Goal: Information Seeking & Learning: Learn about a topic

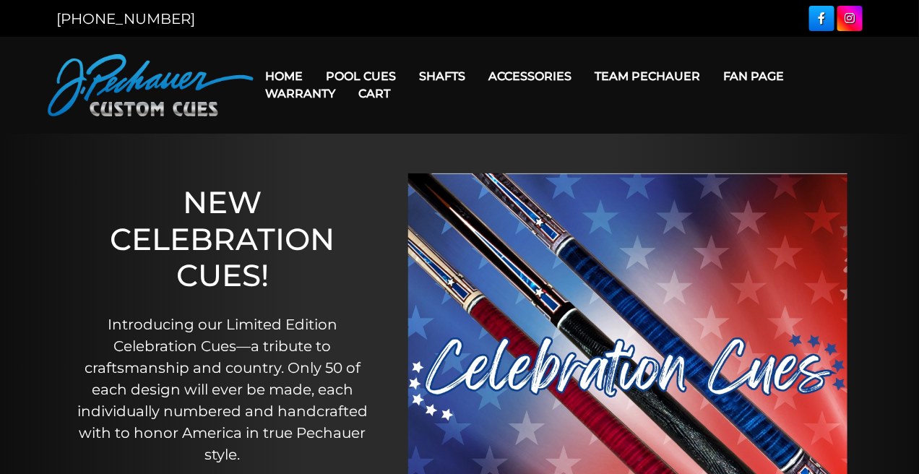
click at [358, 75] on link "Cart" at bounding box center [374, 93] width 55 height 37
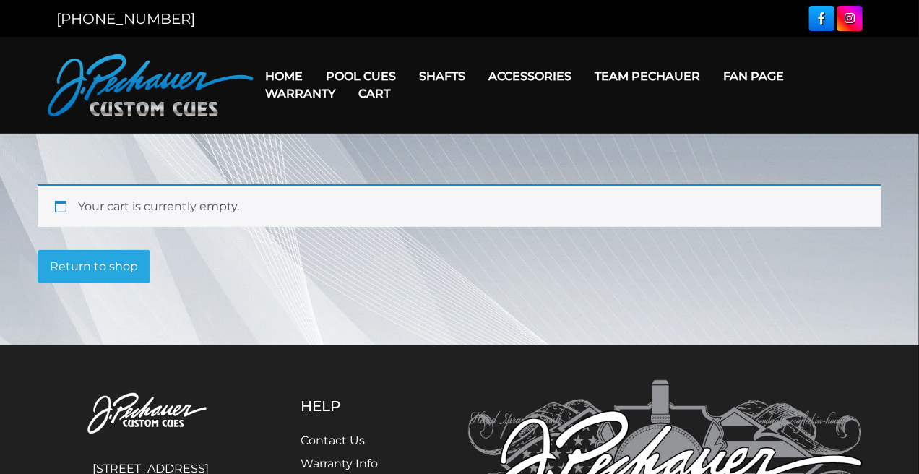
click at [362, 77] on link "Cart" at bounding box center [374, 93] width 55 height 37
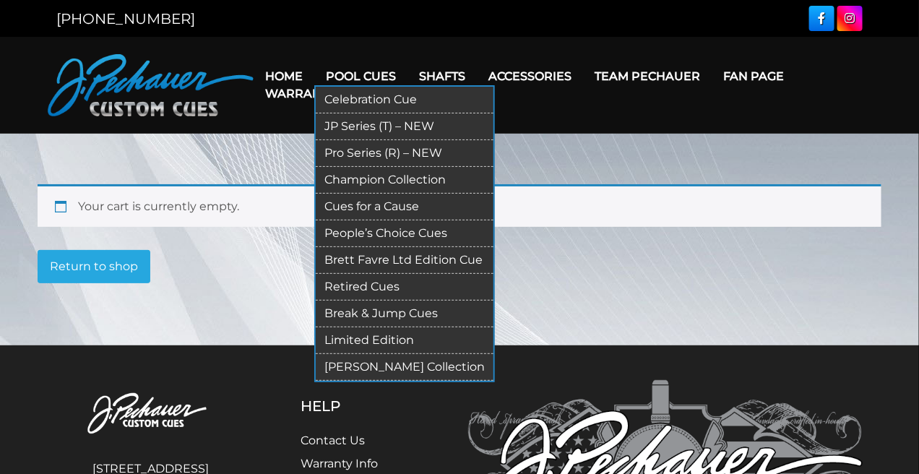
click at [392, 152] on link "Pro Series (R) – NEW" at bounding box center [405, 153] width 178 height 27
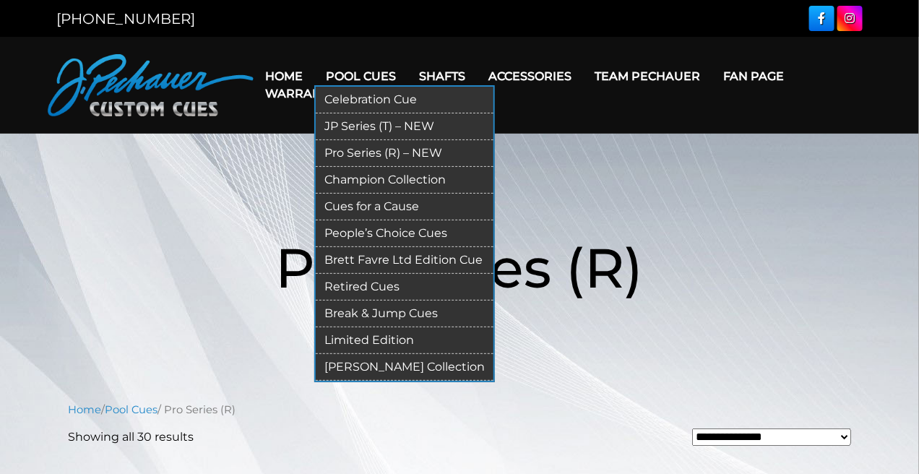
click at [404, 364] on link "[PERSON_NAME] Collection" at bounding box center [405, 367] width 178 height 27
click at [379, 125] on link "JP Series (T) – NEW" at bounding box center [405, 126] width 178 height 27
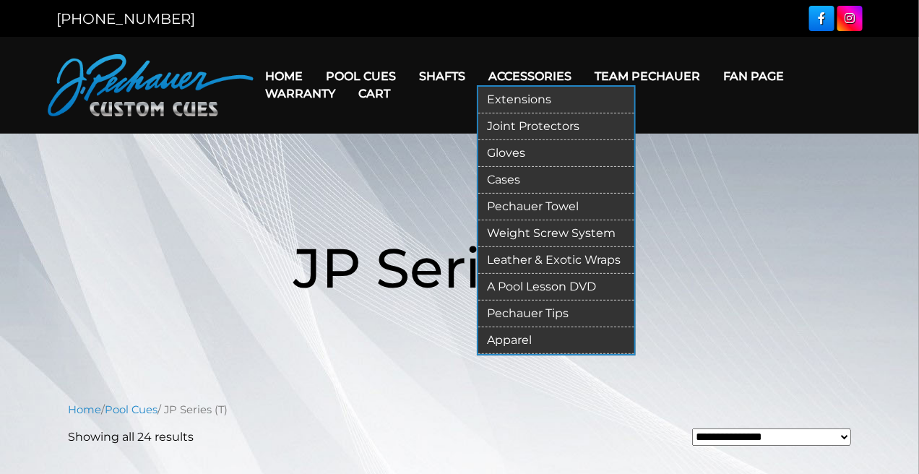
click at [589, 260] on link "Leather & Exotic Wraps" at bounding box center [556, 260] width 156 height 27
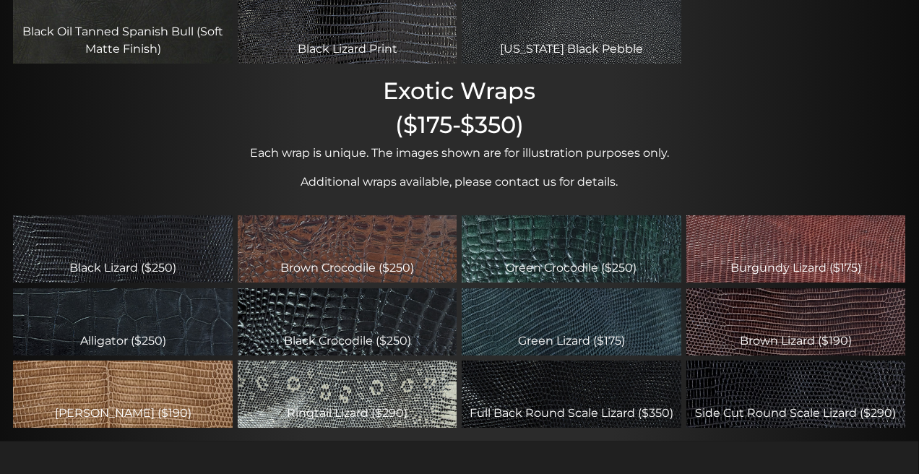
scroll to position [397, 0]
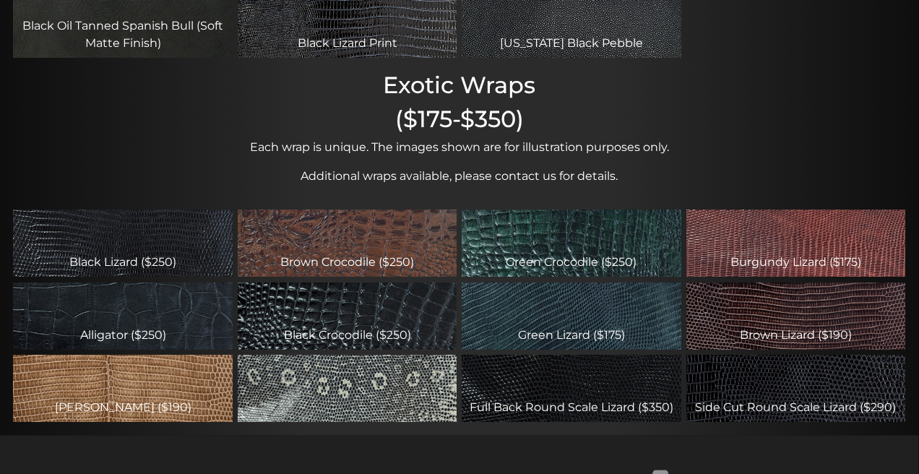
click at [420, 379] on div "Ringtail Lizard ($290)" at bounding box center [347, 388] width 219 height 66
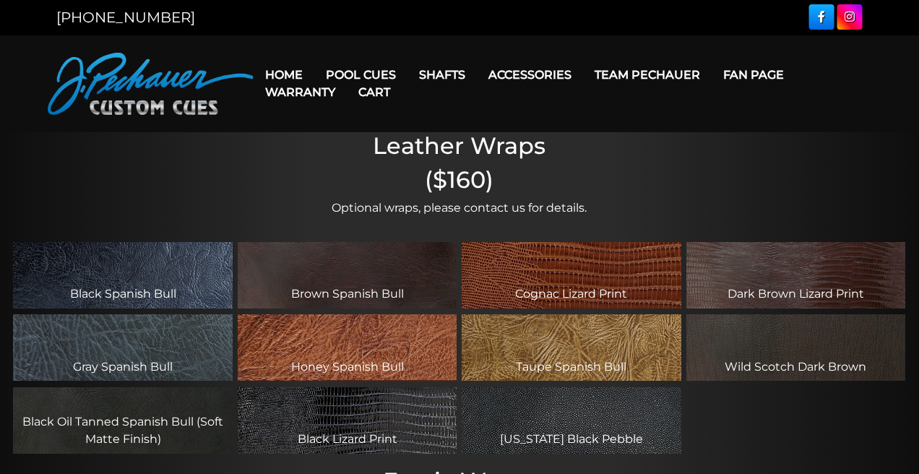
scroll to position [0, 0]
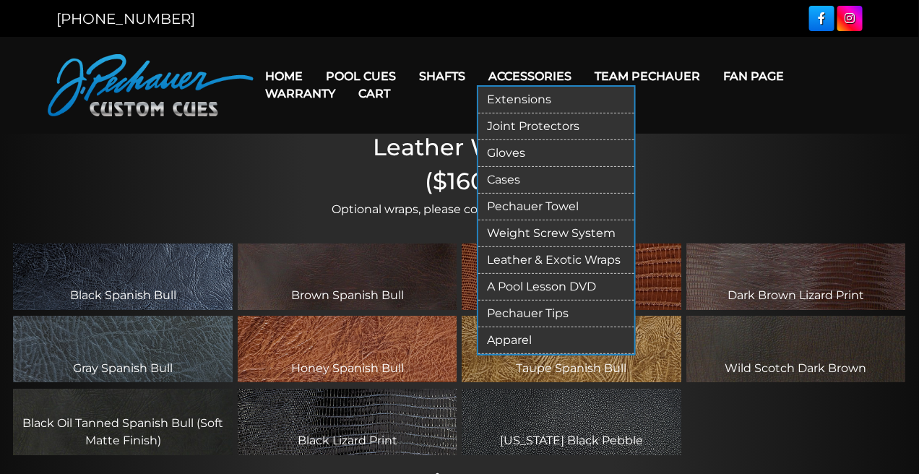
click at [516, 100] on link "Extensions" at bounding box center [556, 100] width 156 height 27
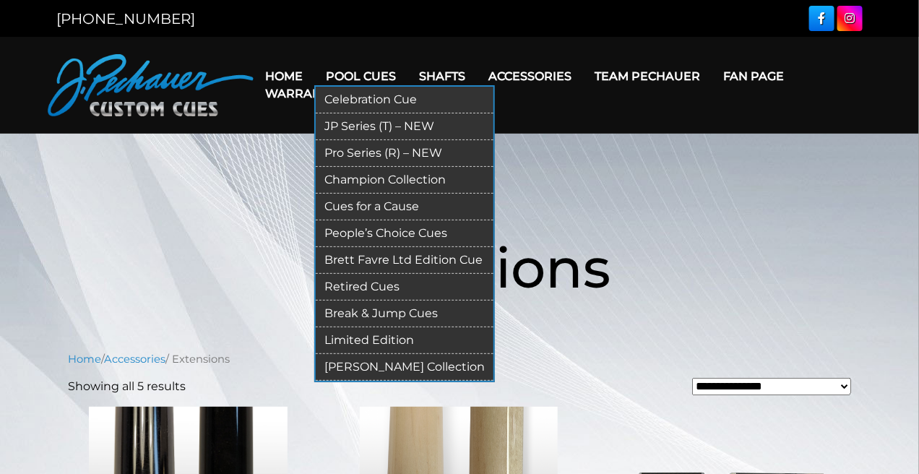
click at [391, 345] on link "Limited Edition" at bounding box center [405, 340] width 178 height 27
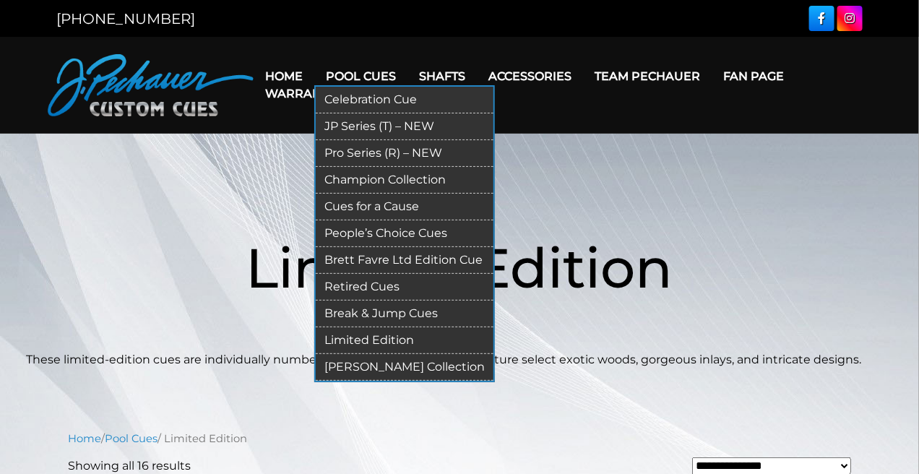
click at [392, 236] on link "People’s Choice Cues" at bounding box center [405, 233] width 178 height 27
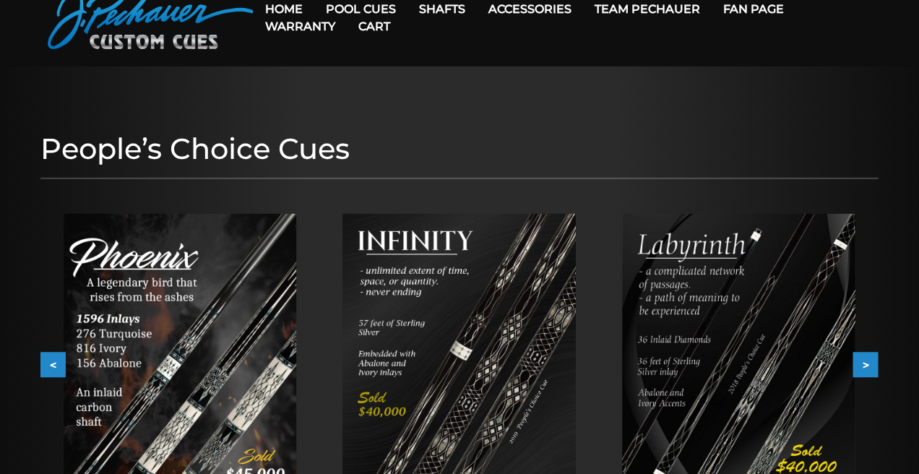
scroll to position [26, 0]
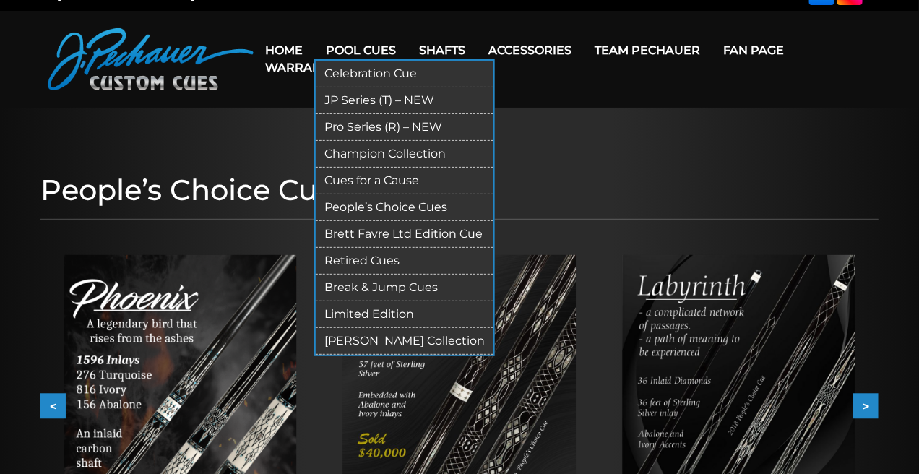
click at [380, 147] on link "Champion Collection" at bounding box center [405, 154] width 178 height 27
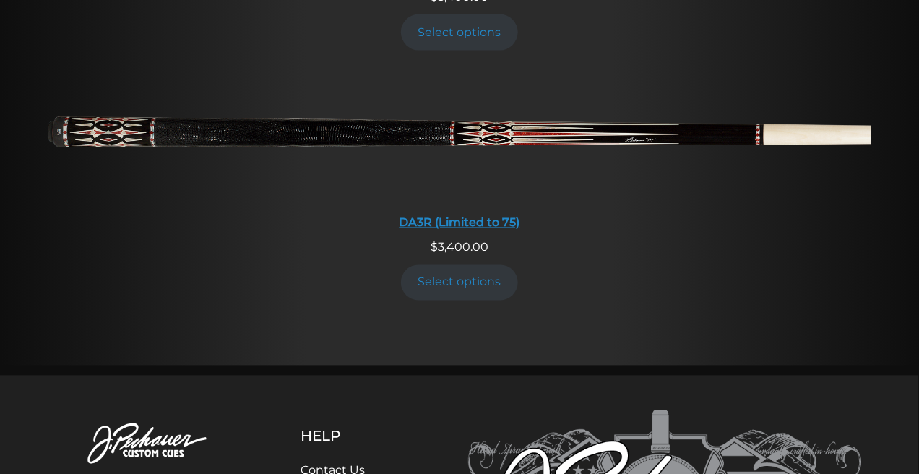
scroll to position [2614, 0]
